Goal: Complete application form

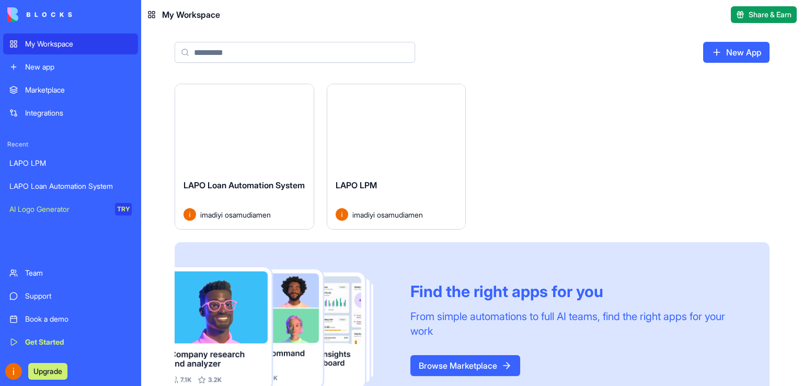
click at [246, 143] on div "Launch" at bounding box center [244, 127] width 139 height 86
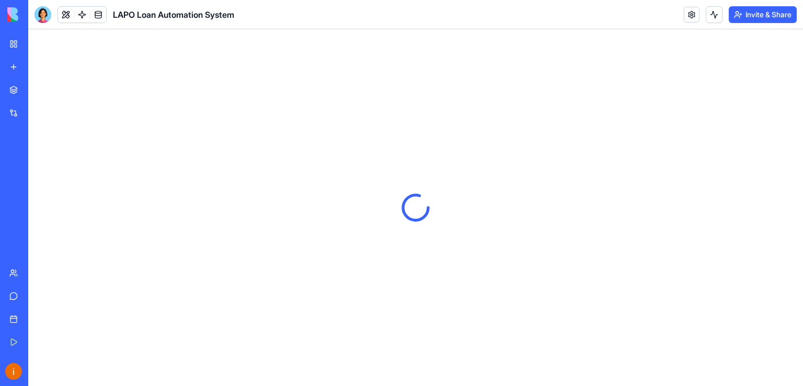
click at [44, 13] on div at bounding box center [43, 14] width 17 height 17
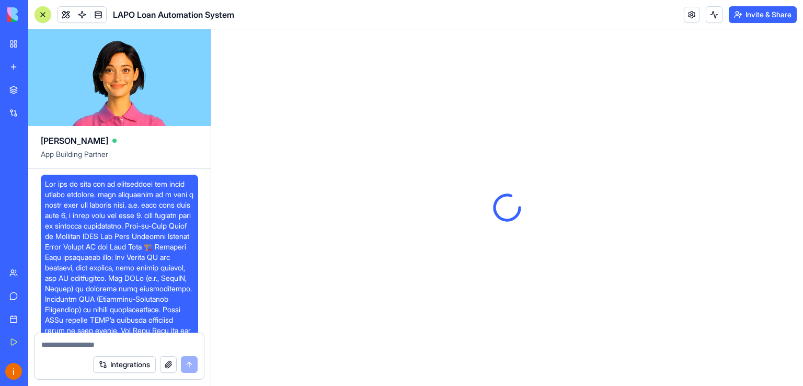
scroll to position [20822, 0]
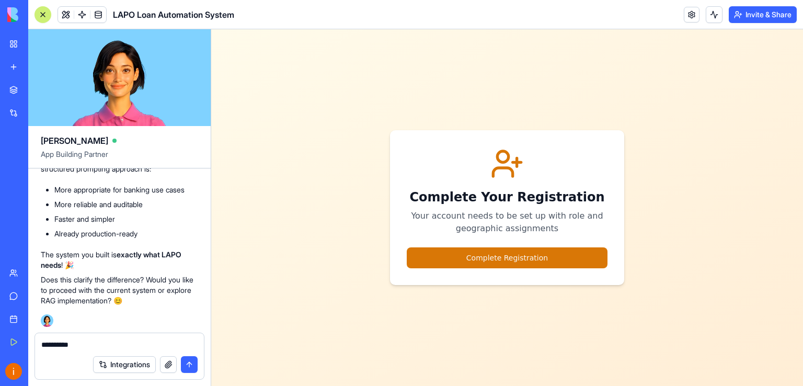
type textarea "**********"
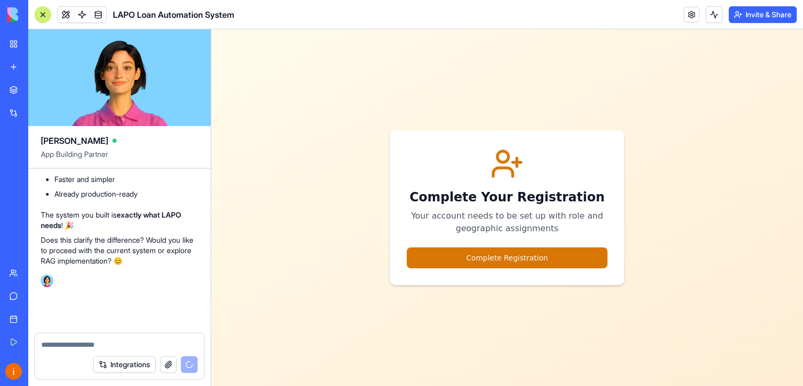
scroll to position [20862, 0]
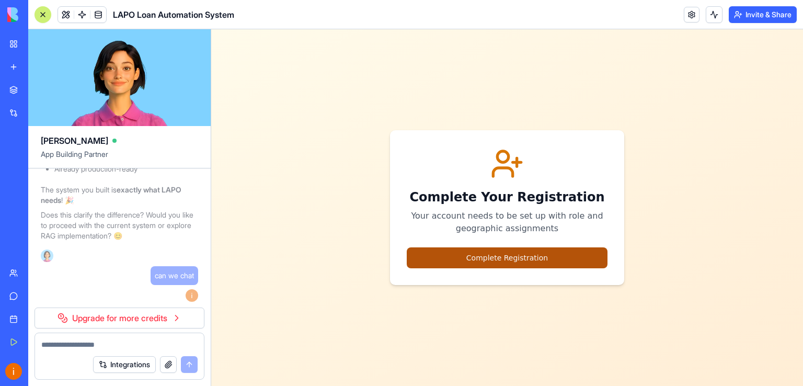
click at [517, 255] on button "Complete Registration" at bounding box center [507, 257] width 201 height 21
